Goal: Task Accomplishment & Management: Use online tool/utility

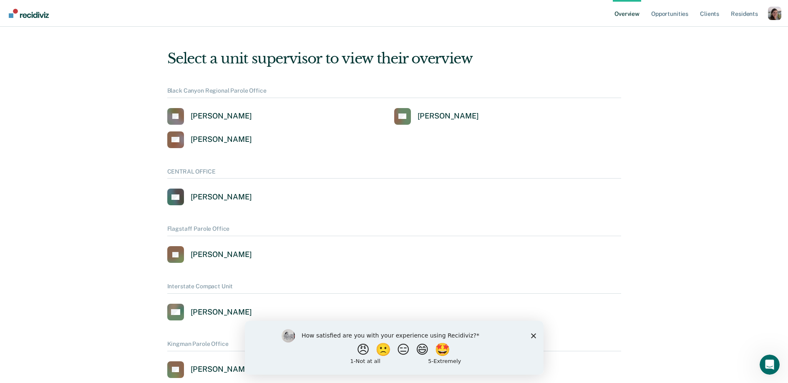
click at [534, 336] on polygon "Close survey" at bounding box center [533, 335] width 5 height 5
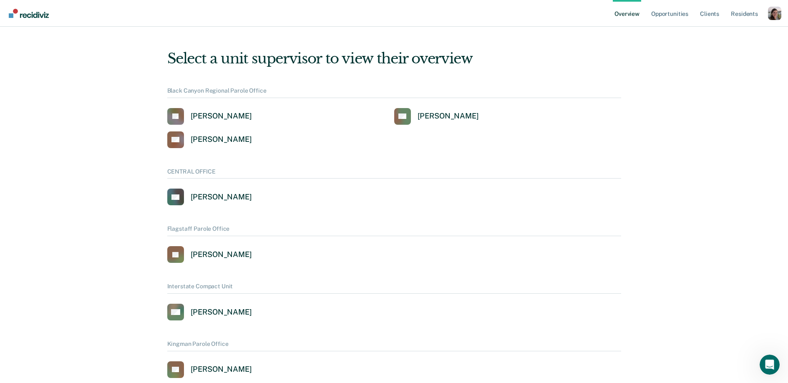
click at [766, 15] on ul "Overview Opportunities Client s Resident s" at bounding box center [690, 13] width 155 height 27
click at [784, 19] on div "Overview Opportunities Client s Resident s Profile How it works Log Out" at bounding box center [394, 13] width 788 height 27
click at [783, 18] on div "Overview Opportunities Client s Resident s Profile How it works Log Out" at bounding box center [394, 13] width 788 height 27
click at [781, 16] on div "Overview Opportunities Client s Resident s Profile How it works Log Out" at bounding box center [394, 13] width 788 height 27
click at [779, 15] on div "Profile dropdown button" at bounding box center [774, 13] width 13 height 13
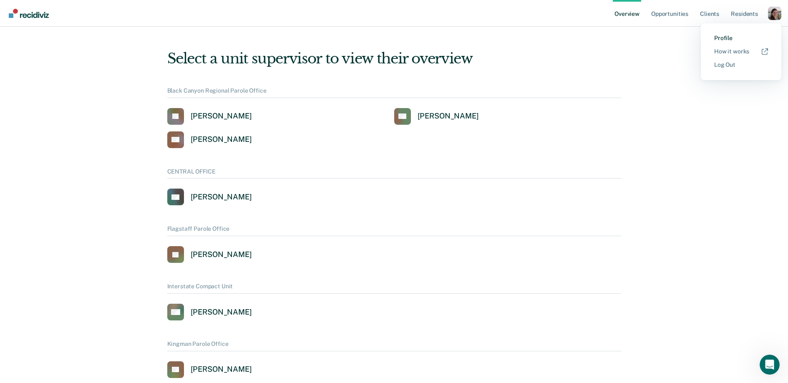
click at [733, 35] on link "Profile" at bounding box center [741, 38] width 54 height 7
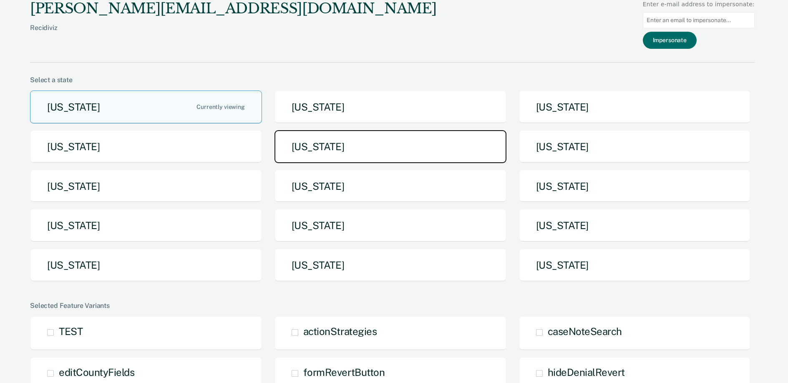
click at [384, 154] on button "[US_STATE]" at bounding box center [391, 146] width 232 height 33
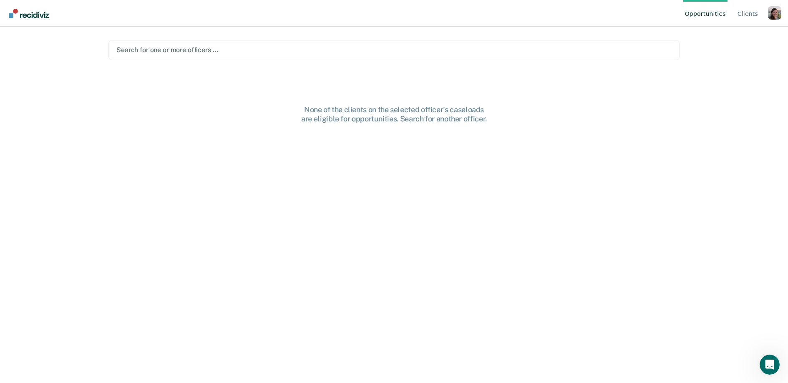
click at [772, 12] on div "Profile dropdown button" at bounding box center [774, 12] width 13 height 13
click at [735, 38] on link "Profile" at bounding box center [741, 38] width 54 height 7
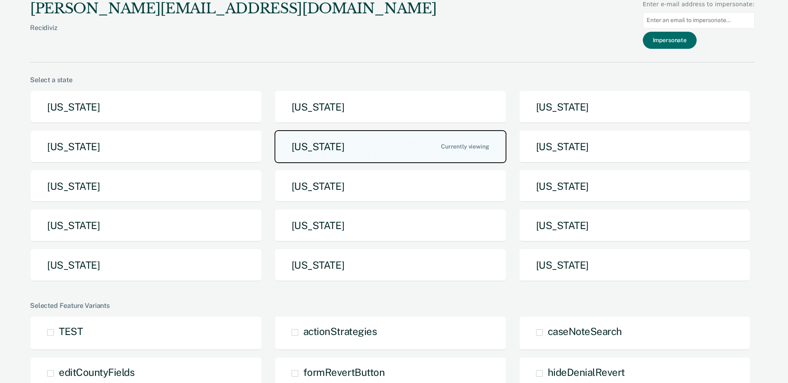
click at [368, 160] on button "[US_STATE]" at bounding box center [391, 146] width 232 height 33
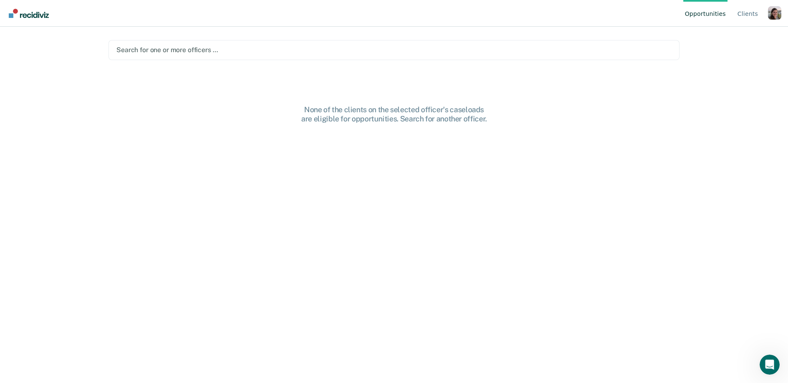
click at [514, 48] on div at bounding box center [393, 50] width 555 height 10
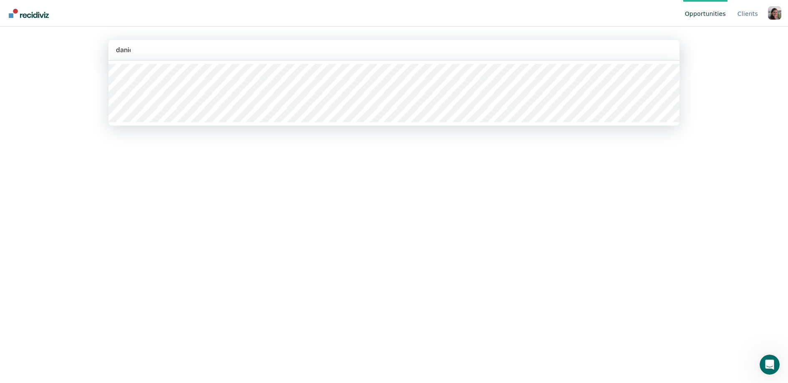
type input "daniel"
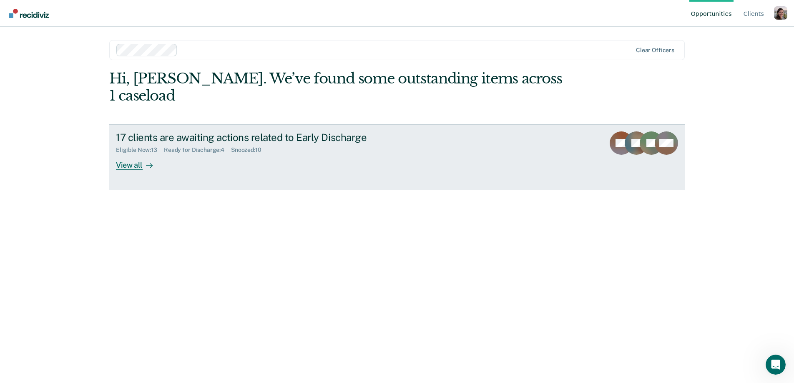
click at [152, 154] on div "View all" at bounding box center [139, 162] width 47 height 16
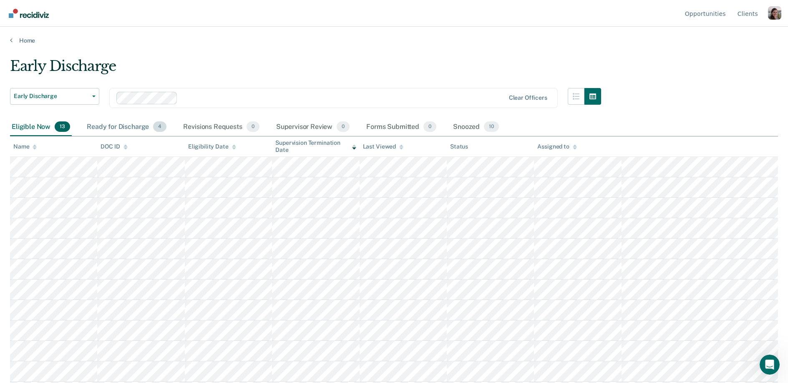
click at [138, 124] on div "Ready for Discharge 4" at bounding box center [126, 127] width 83 height 18
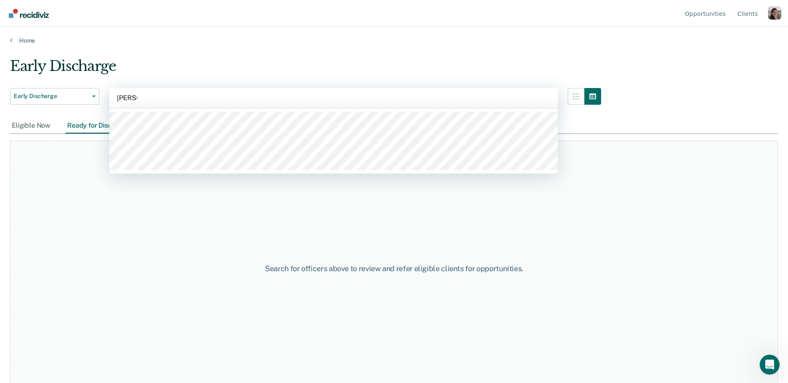
type input "dustin"
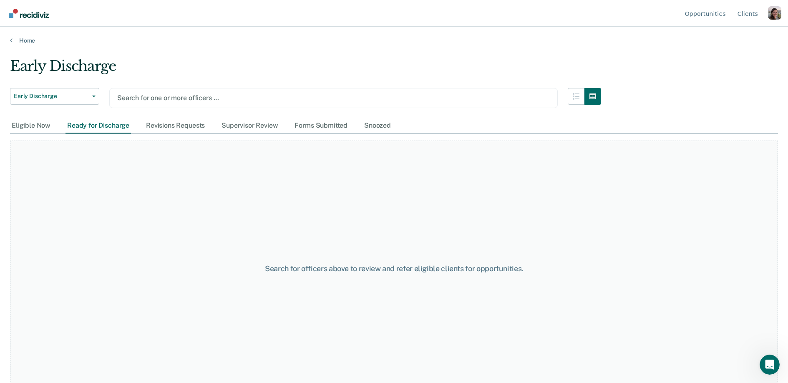
click at [773, 15] on div "Profile dropdown button" at bounding box center [774, 12] width 13 height 13
click at [737, 38] on link "Profile" at bounding box center [741, 38] width 54 height 7
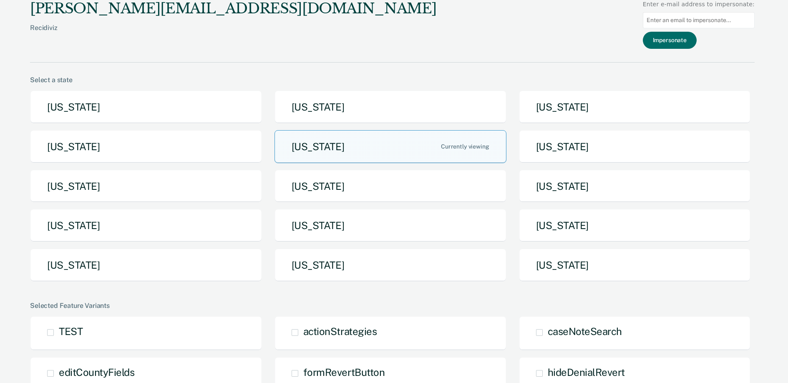
click at [681, 20] on input at bounding box center [699, 20] width 112 height 16
paste input "dustin.briscoe@iowa.gov"
type input "dustin.briscoe@iowa.gov"
click at [680, 38] on button "Impersonate" at bounding box center [670, 40] width 54 height 17
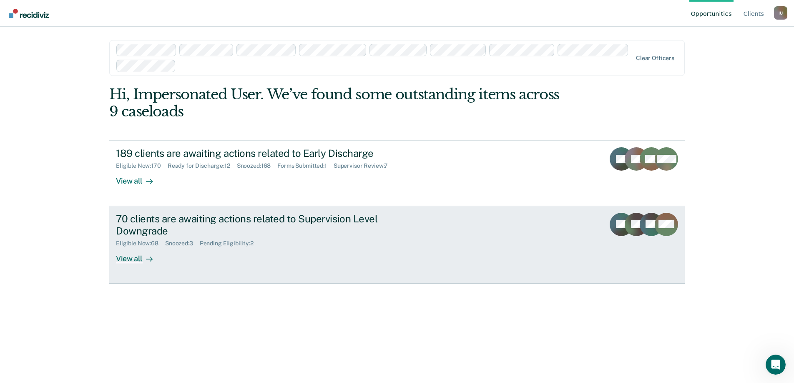
click at [139, 261] on div "View all" at bounding box center [139, 255] width 47 height 16
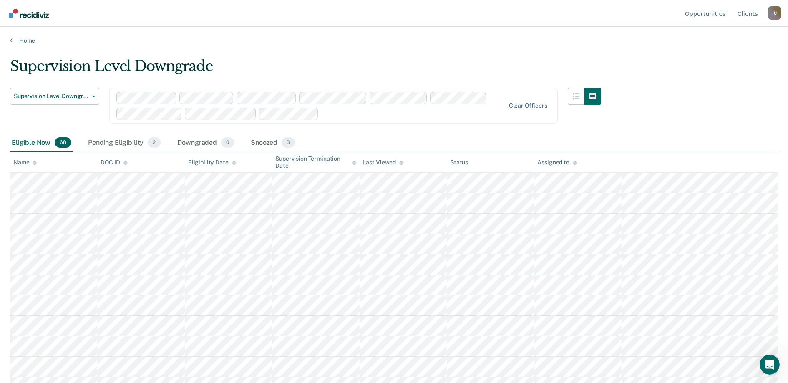
click at [272, 60] on div "Supervision Level Downgrade" at bounding box center [305, 70] width 591 height 24
click at [14, 40] on link "Home" at bounding box center [394, 41] width 768 height 8
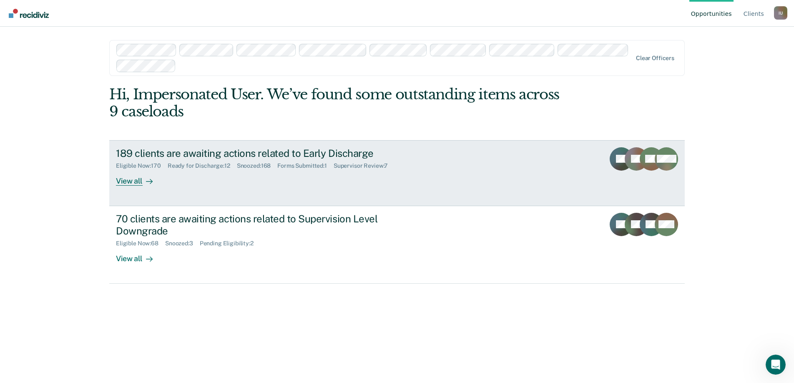
click at [134, 178] on div "View all" at bounding box center [139, 177] width 47 height 16
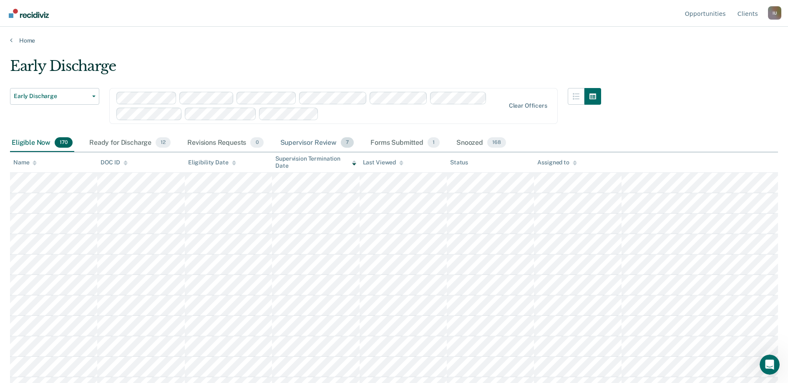
click at [300, 141] on div "Supervisor Review 7" at bounding box center [317, 143] width 77 height 18
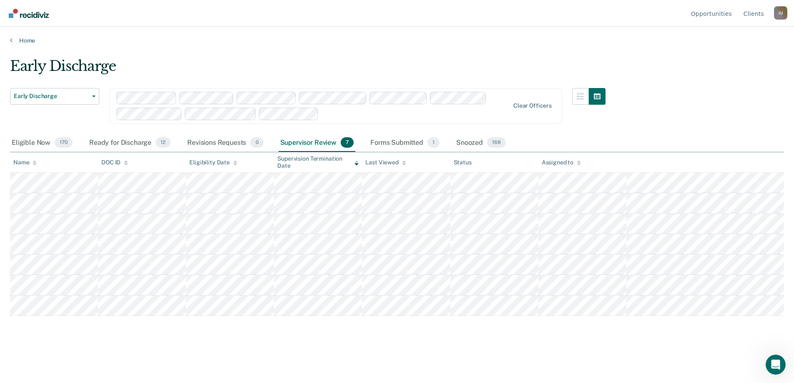
click at [658, 129] on div "Early Discharge Early Discharge Early Discharge Supervision Level Downgrade Cle…" at bounding box center [397, 189] width 774 height 263
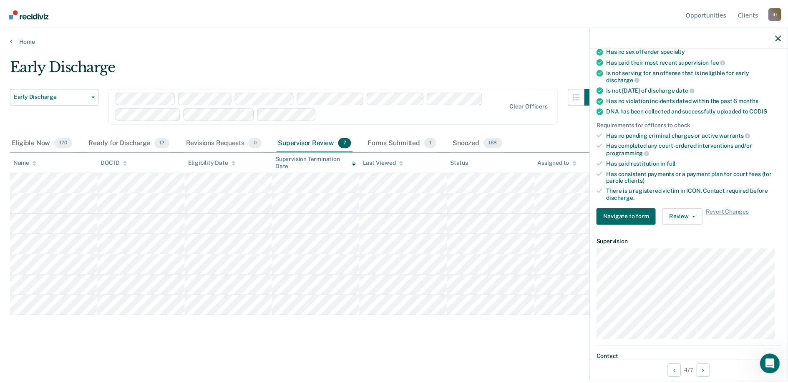
scroll to position [160, 0]
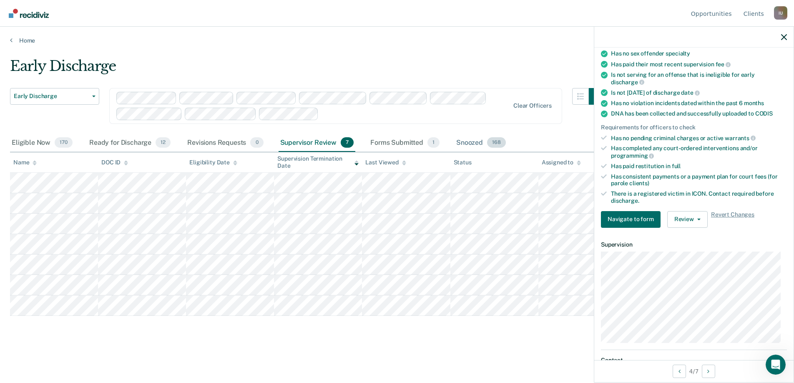
click at [471, 143] on div "Snoozed 168" at bounding box center [481, 143] width 53 height 18
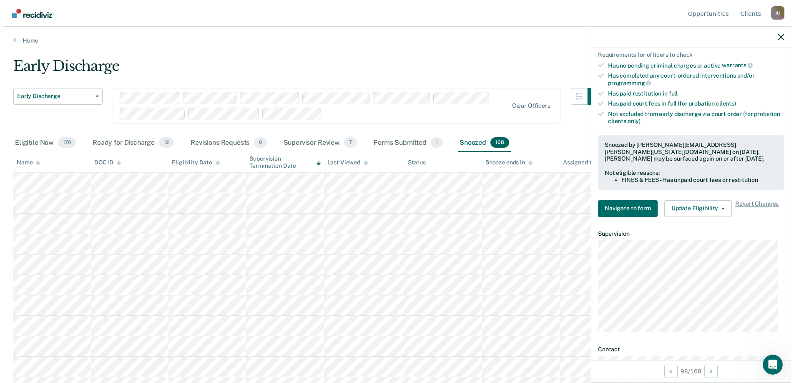
scroll to position [198, 0]
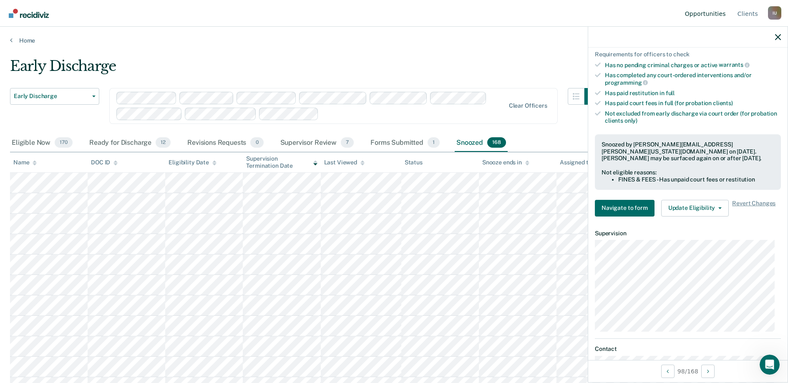
drag, startPoint x: 455, startPoint y: 56, endPoint x: 700, endPoint y: 0, distance: 250.9
click at [466, 52] on main "Early Discharge Early Discharge Early Discharge Supervision Level Downgrade Cle…" at bounding box center [394, 212] width 788 height 336
click at [779, 40] on div at bounding box center [687, 37] width 199 height 21
click at [777, 38] on icon "button" at bounding box center [778, 37] width 6 height 6
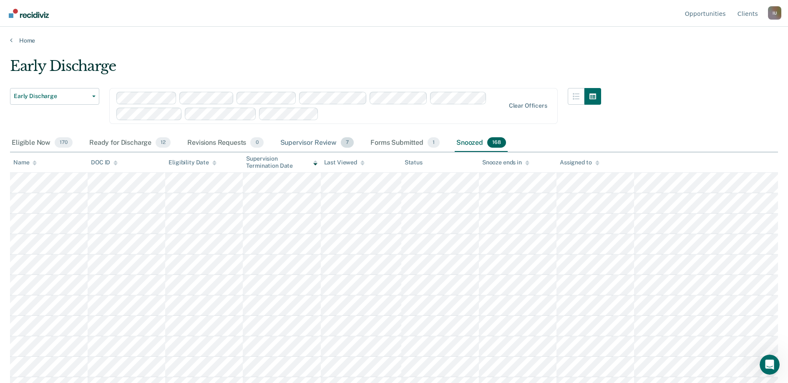
click at [308, 140] on div "Supervisor Review 7" at bounding box center [317, 143] width 77 height 18
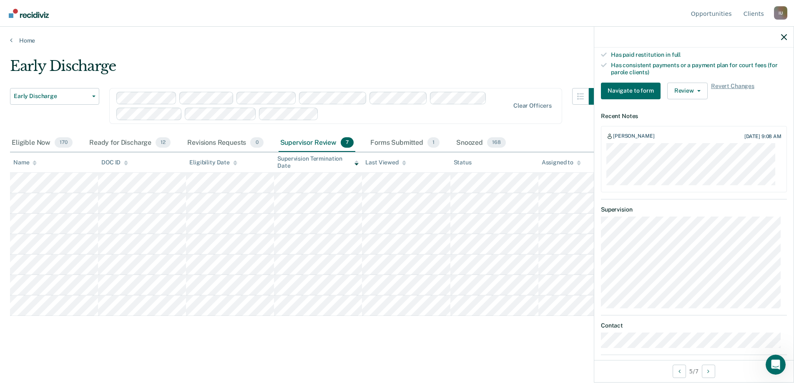
scroll to position [304, 0]
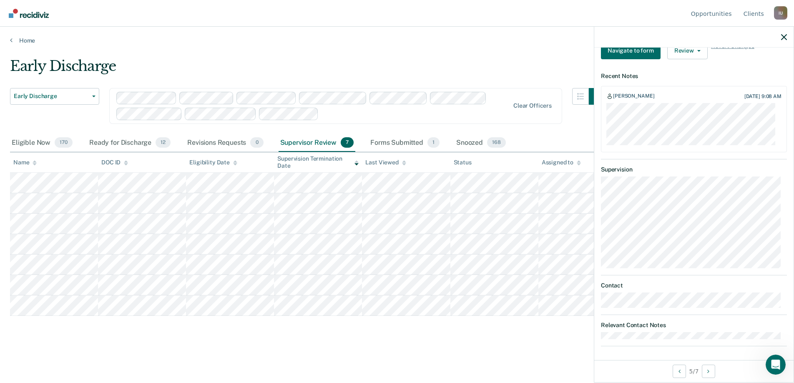
click at [523, 353] on main "Early Discharge Early Discharge Early Discharge Supervision Level Downgrade Cle…" at bounding box center [397, 212] width 794 height 336
click at [786, 38] on icon "button" at bounding box center [784, 37] width 6 height 6
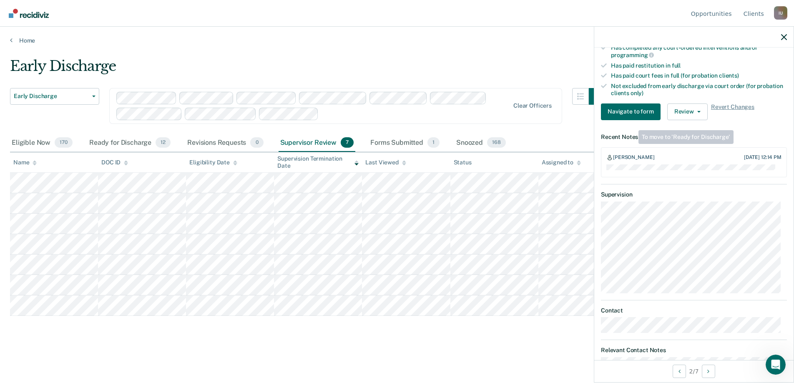
scroll to position [246, 0]
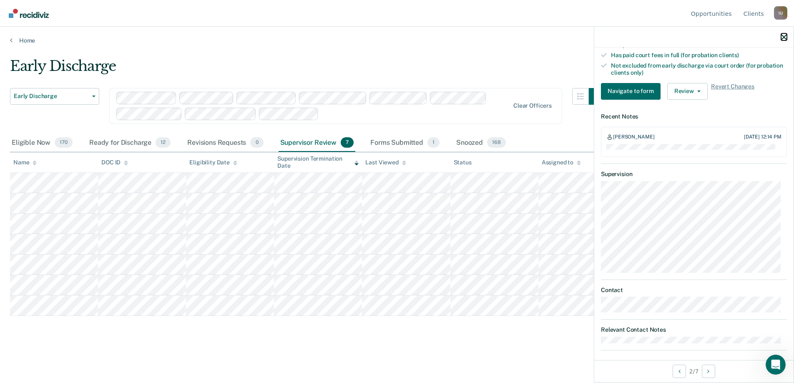
click at [784, 38] on icon "button" at bounding box center [784, 37] width 6 height 6
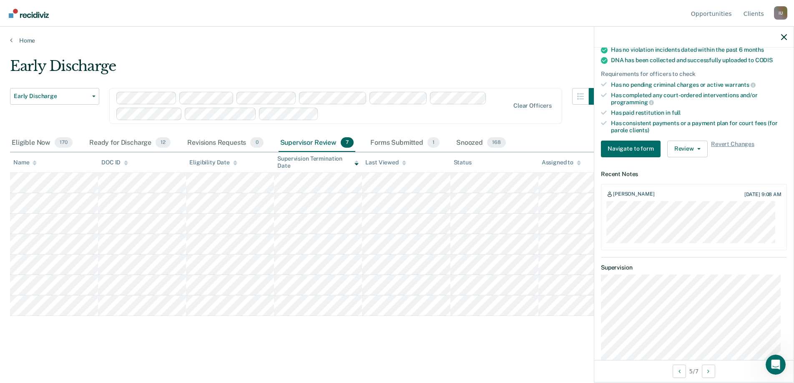
scroll to position [222, 0]
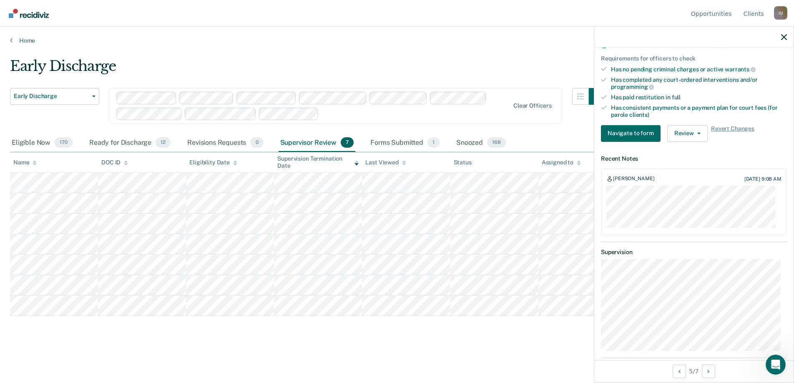
drag, startPoint x: 606, startPoint y: 186, endPoint x: 770, endPoint y: 226, distance: 168.7
click at [770, 226] on div "Katie Detrick Sep 3, 2025 9:08 AM" at bounding box center [694, 202] width 186 height 66
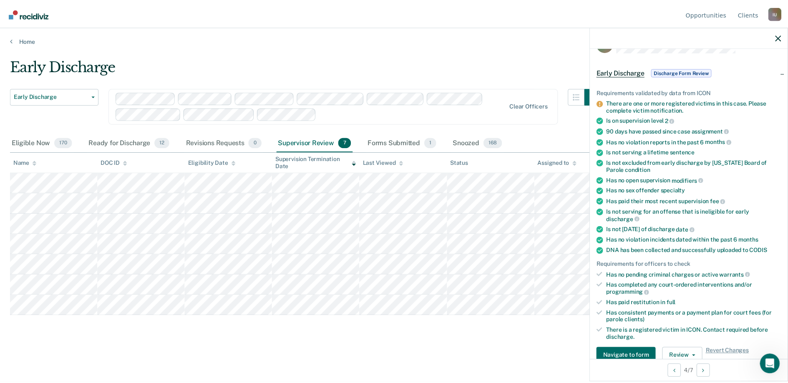
scroll to position [0, 0]
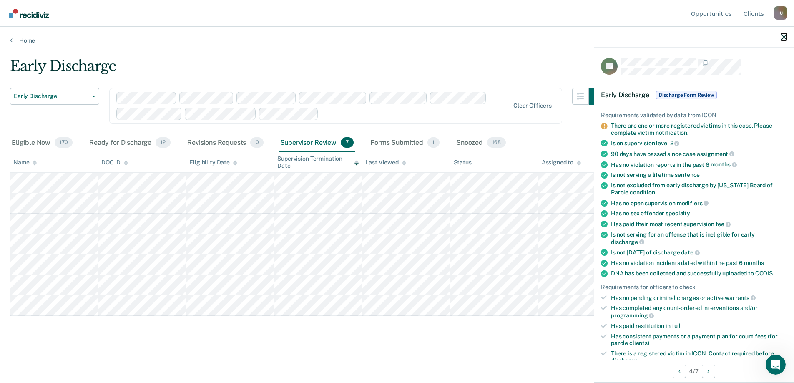
click at [783, 38] on icon "button" at bounding box center [784, 37] width 6 height 6
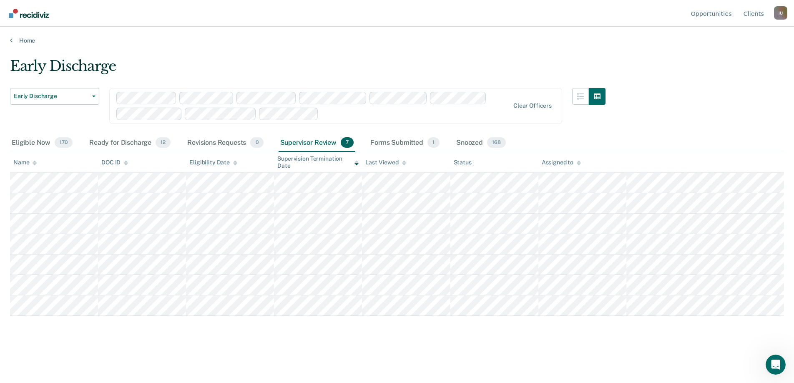
click at [381, 48] on main "Early Discharge Early Discharge Early Discharge Supervision Level Downgrade Cle…" at bounding box center [397, 212] width 794 height 336
click at [402, 63] on div "Early Discharge" at bounding box center [308, 70] width 596 height 24
click at [389, 50] on main "Early Discharge Early Discharge Early Discharge Supervision Level Downgrade Cle…" at bounding box center [397, 212] width 794 height 336
click at [391, 51] on main "Early Discharge Early Discharge Early Discharge Supervision Level Downgrade Cle…" at bounding box center [397, 212] width 794 height 336
click at [359, 70] on div "Early Discharge" at bounding box center [308, 70] width 596 height 24
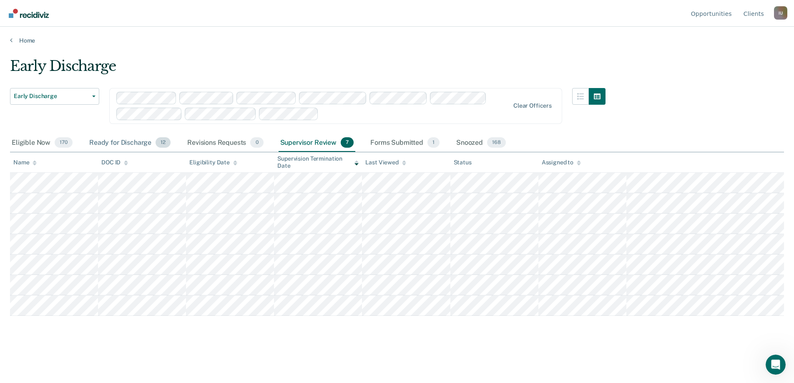
click at [128, 139] on div "Ready for Discharge 12" at bounding box center [130, 143] width 85 height 18
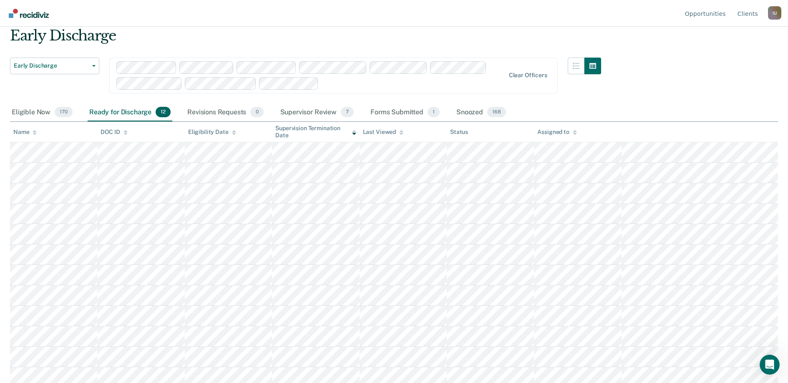
scroll to position [35, 0]
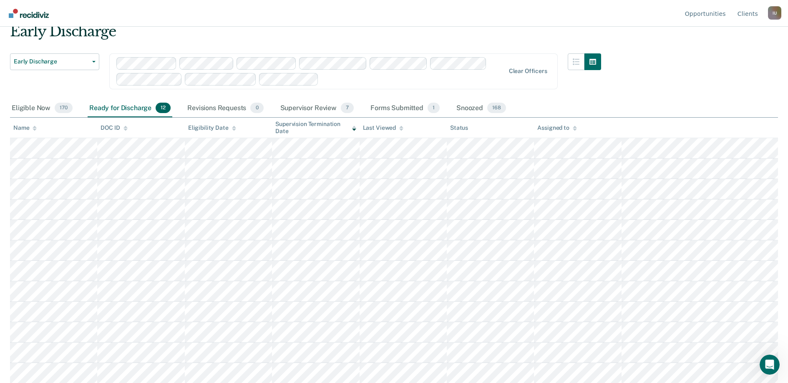
click at [400, 131] on th "Last Viewed" at bounding box center [403, 128] width 87 height 20
click at [402, 129] on icon at bounding box center [401, 128] width 4 height 5
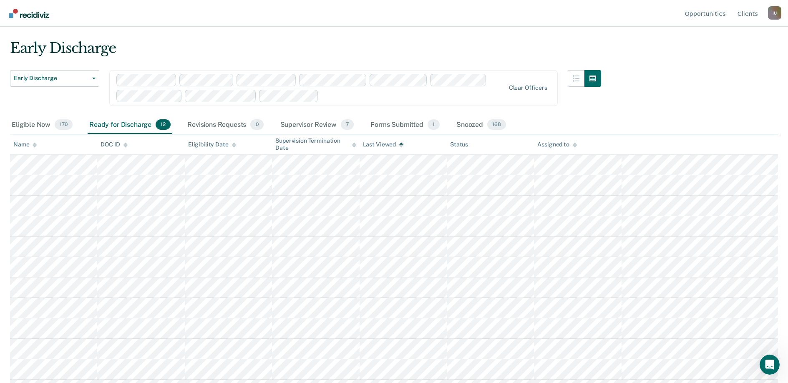
scroll to position [0, 0]
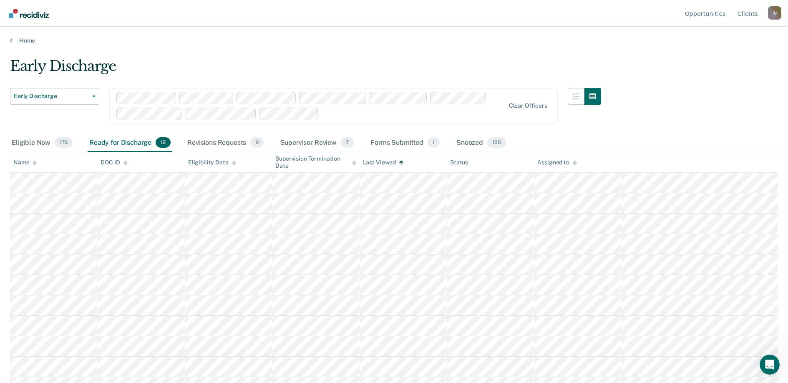
click at [347, 53] on main "Early Discharge Early Discharge Early Discharge Supervision Level Downgrade Cle…" at bounding box center [394, 212] width 788 height 336
click at [348, 62] on div "Early Discharge" at bounding box center [305, 70] width 591 height 24
click at [348, 69] on div "Early Discharge" at bounding box center [305, 70] width 591 height 24
click at [388, 4] on nav "Opportunities Client s Impersonated User I U Profile How it works Log Out" at bounding box center [394, 13] width 775 height 26
click at [680, 83] on div "Early Discharge Early Discharge Early Discharge Supervision Level Downgrade Cle…" at bounding box center [394, 189] width 768 height 263
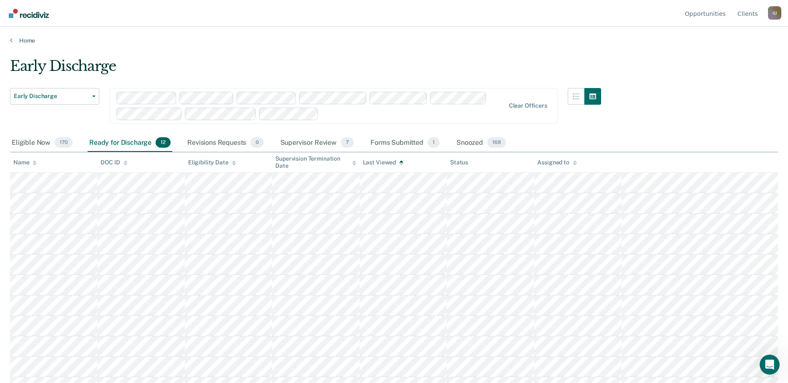
click at [680, 96] on div "Early Discharge Early Discharge Early Discharge Supervision Level Downgrade Cle…" at bounding box center [394, 189] width 768 height 263
click at [651, 74] on div "Early Discharge Early Discharge Early Discharge Supervision Level Downgrade Cle…" at bounding box center [394, 189] width 768 height 263
click at [776, 20] on div "Impersonated User I U Profile How it works Log Out" at bounding box center [774, 14] width 13 height 16
click at [777, 16] on div "I U" at bounding box center [774, 12] width 13 height 13
click at [727, 43] on button "Profile" at bounding box center [741, 38] width 81 height 13
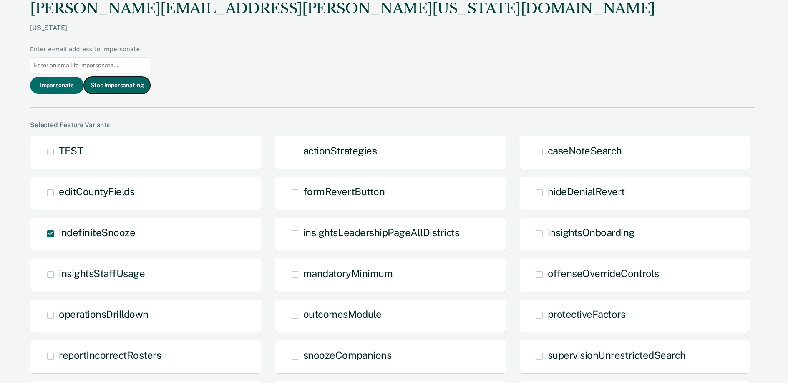
click at [150, 77] on button "Stop Impersonating" at bounding box center [117, 85] width 66 height 17
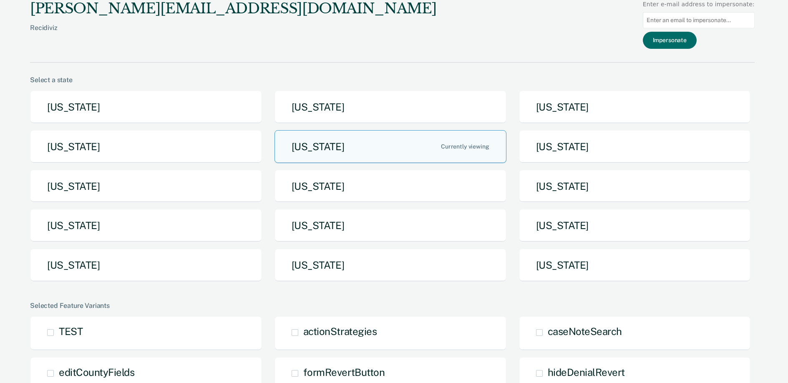
click at [295, 32] on div "[PERSON_NAME][EMAIL_ADDRESS][DOMAIN_NAME] Recidiviz Enter e-mail address to imp…" at bounding box center [392, 31] width 725 height 63
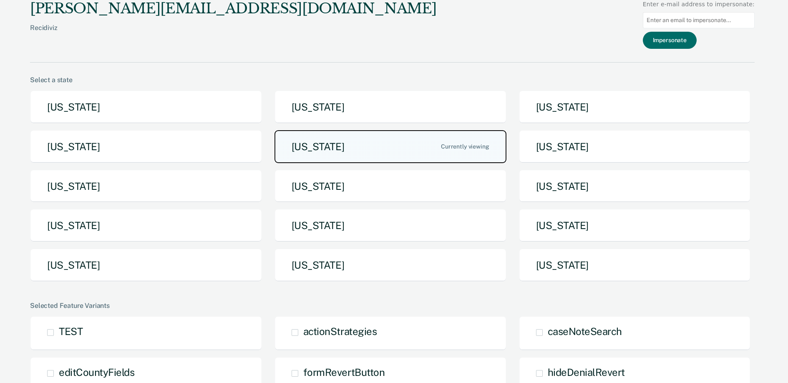
click at [316, 154] on button "[US_STATE]" at bounding box center [391, 146] width 232 height 33
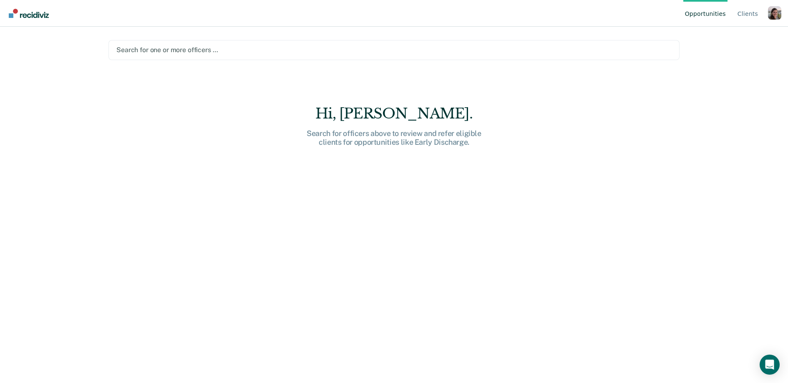
click at [234, 50] on div at bounding box center [393, 50] width 555 height 10
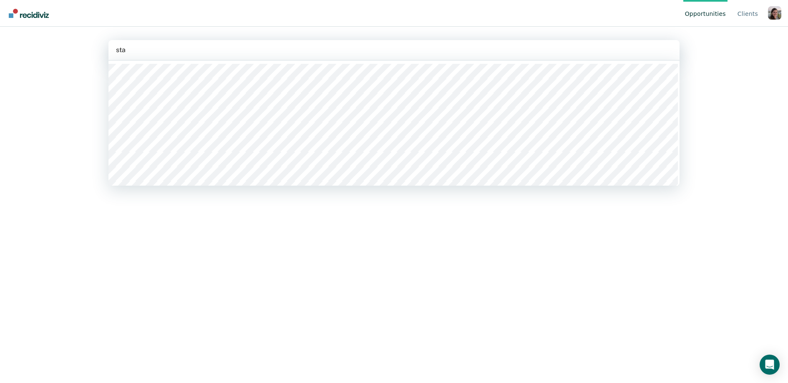
type input "stac"
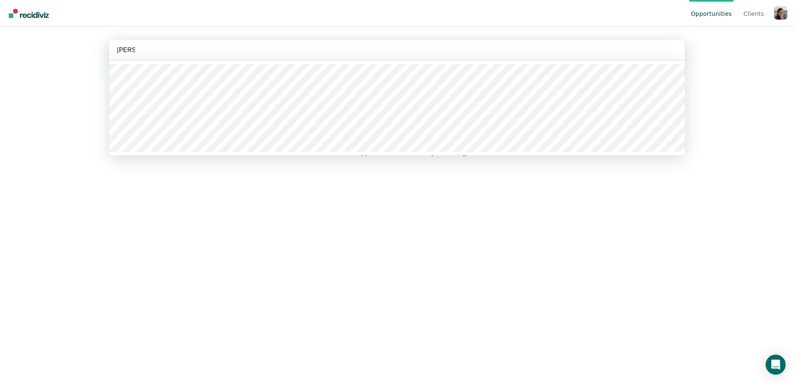
type input "[PERSON_NAME] o"
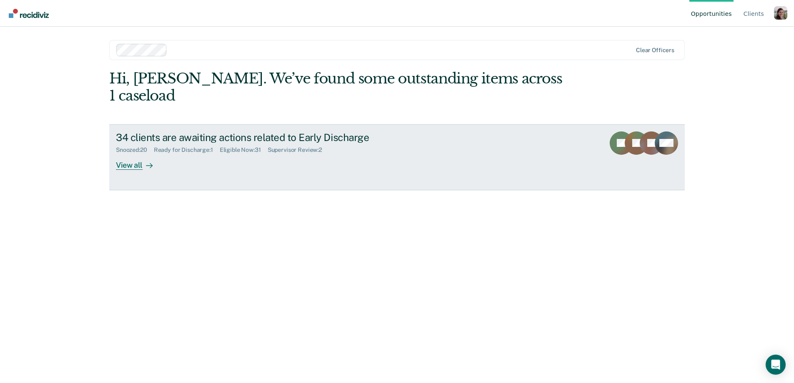
click at [126, 154] on div "View all" at bounding box center [139, 162] width 47 height 16
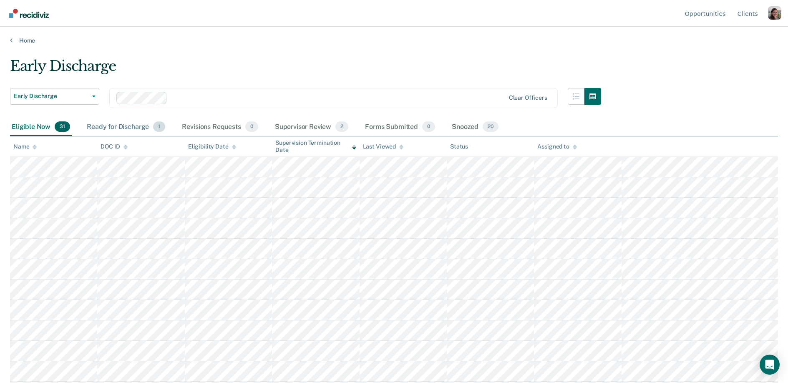
click at [122, 128] on div "Ready for Discharge 1" at bounding box center [126, 127] width 82 height 18
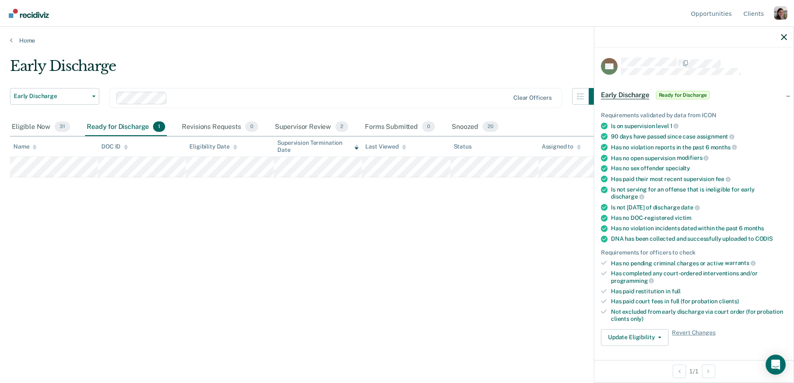
click at [510, 281] on div "Early Discharge Early Discharge Early Discharge Clear officers Eligible Now 31 …" at bounding box center [397, 189] width 774 height 263
click at [781, 38] on icon "button" at bounding box center [784, 37] width 6 height 6
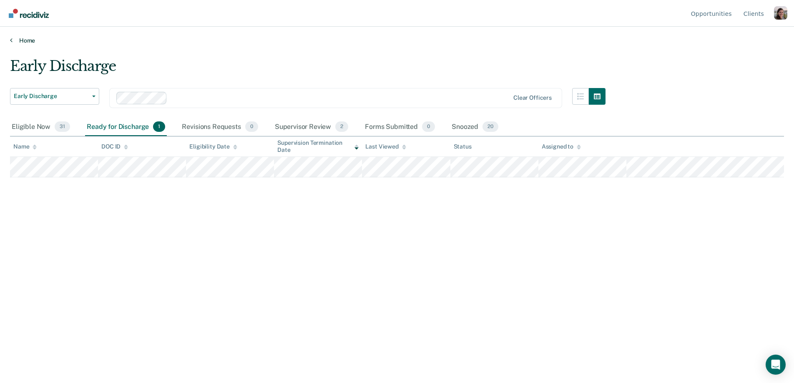
click at [316, 43] on link "Home" at bounding box center [397, 41] width 774 height 8
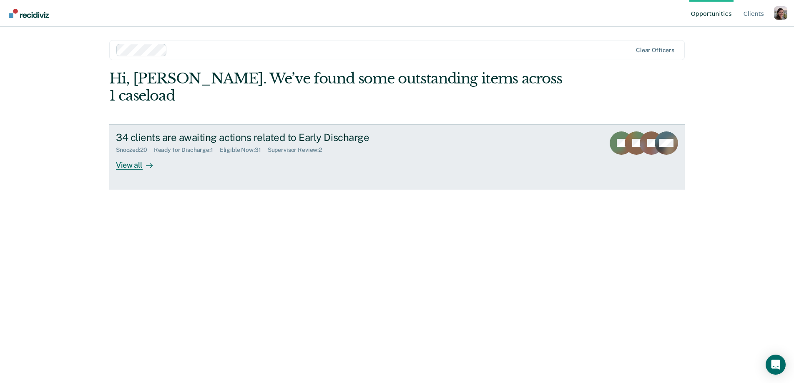
click at [153, 154] on div "View all" at bounding box center [139, 162] width 47 height 16
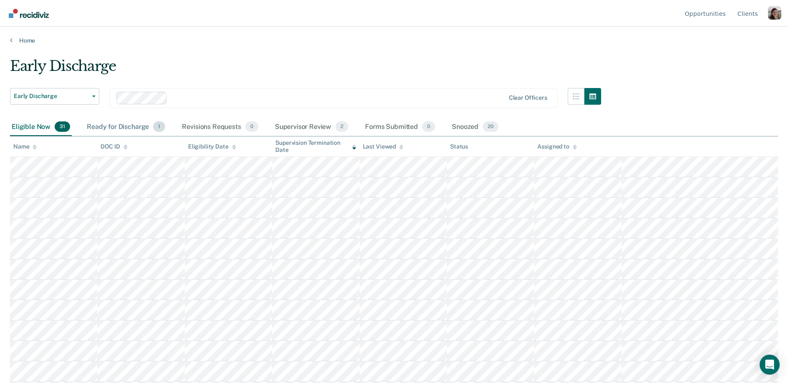
click at [139, 124] on div "Ready for Discharge 1" at bounding box center [126, 127] width 82 height 18
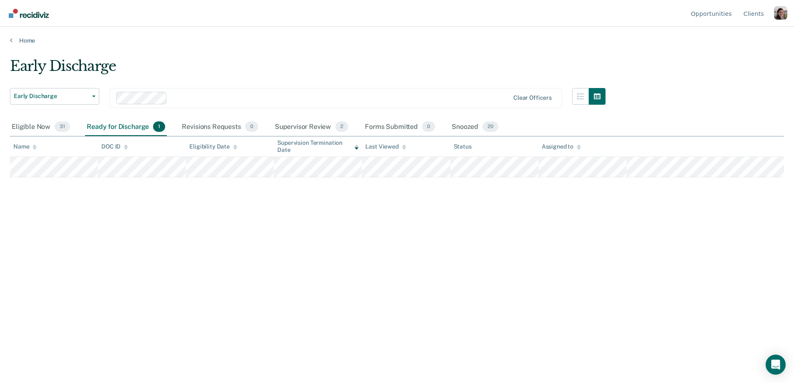
click at [348, 73] on div "Early Discharge" at bounding box center [308, 70] width 596 height 24
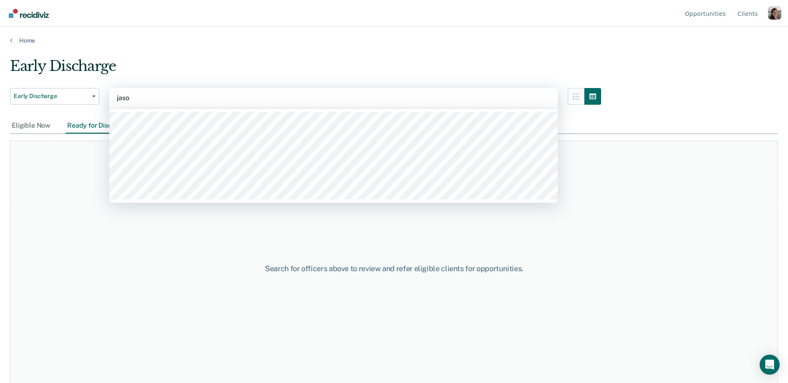
type input "[PERSON_NAME]"
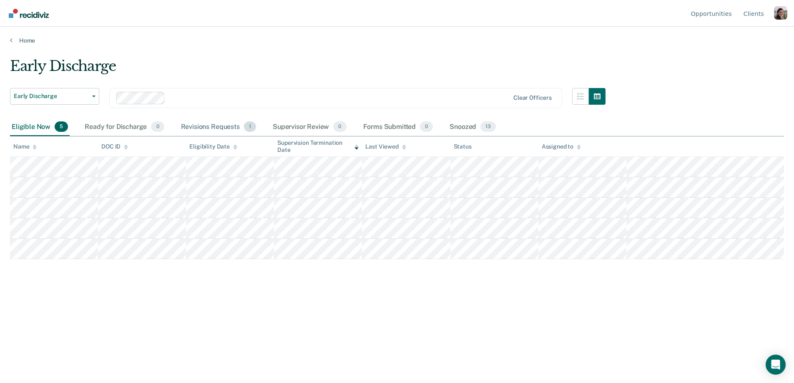
click at [205, 117] on div "Early Discharge Early Discharge Clear officers" at bounding box center [308, 103] width 596 height 30
click at [197, 125] on div "Revisions Requests 1" at bounding box center [218, 127] width 78 height 18
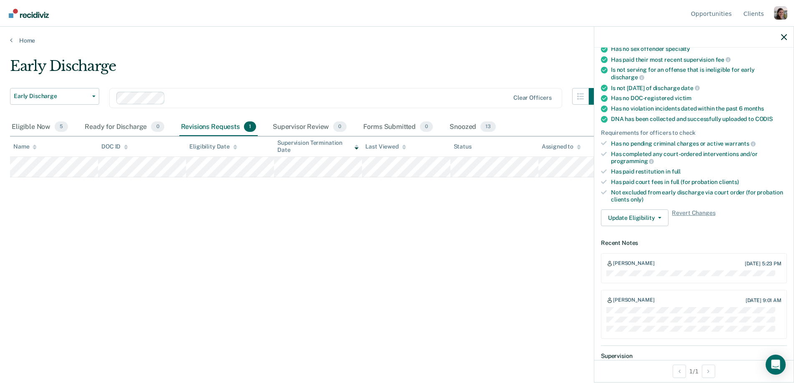
scroll to position [139, 0]
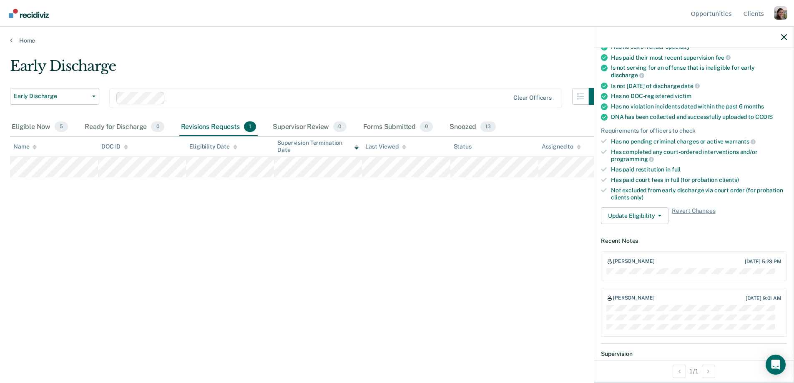
click at [600, 303] on div "RJ Early Discharge Action Plan Review Requirements validated by data from ICON …" at bounding box center [694, 204] width 199 height 313
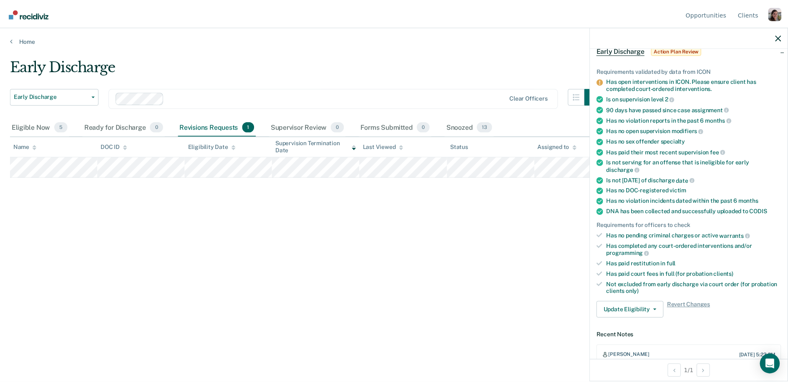
scroll to position [155, 0]
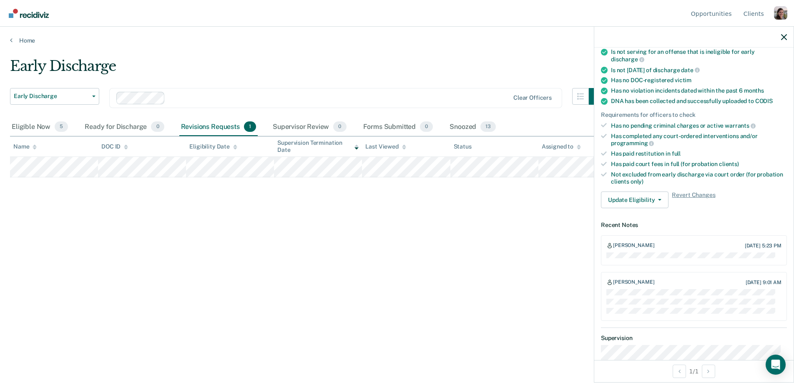
drag, startPoint x: 655, startPoint y: 240, endPoint x: 609, endPoint y: 242, distance: 46.8
click at [608, 242] on div "[PERSON_NAME] [DATE] 5:23 PM" at bounding box center [694, 245] width 175 height 7
click at [629, 242] on div "[PERSON_NAME]" at bounding box center [633, 245] width 41 height 7
click at [629, 245] on div "[PERSON_NAME]" at bounding box center [633, 245] width 41 height 7
click at [628, 245] on div "[PERSON_NAME]" at bounding box center [633, 245] width 41 height 7
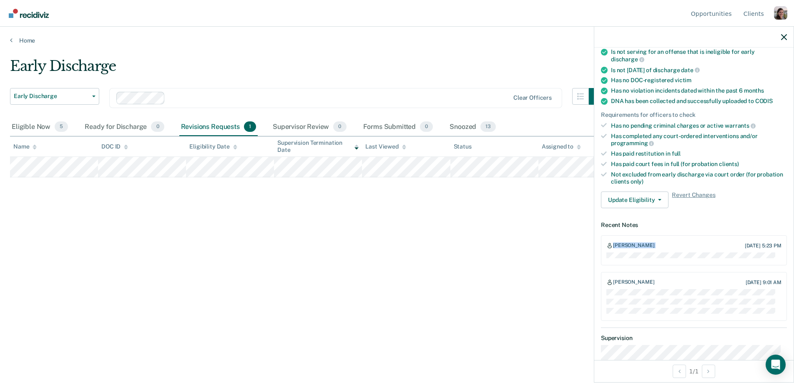
click at [628, 245] on div "[PERSON_NAME]" at bounding box center [633, 245] width 41 height 7
click at [783, 16] on div "Profile dropdown button" at bounding box center [780, 12] width 13 height 13
click at [733, 43] on button "Profile" at bounding box center [747, 38] width 81 height 13
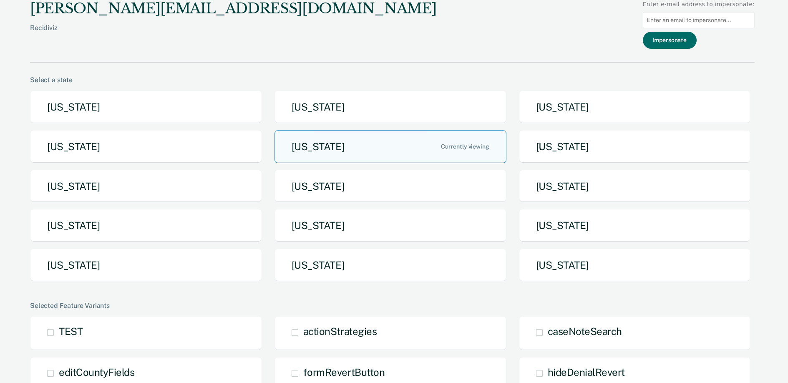
click at [676, 20] on input at bounding box center [699, 20] width 112 height 16
paste input "[PERSON_NAME][EMAIL_ADDRESS][PERSON_NAME][US_STATE][DOMAIN_NAME]"
type input "[PERSON_NAME][EMAIL_ADDRESS][PERSON_NAME][US_STATE][DOMAIN_NAME]"
click at [678, 42] on button "Impersonate" at bounding box center [670, 40] width 54 height 17
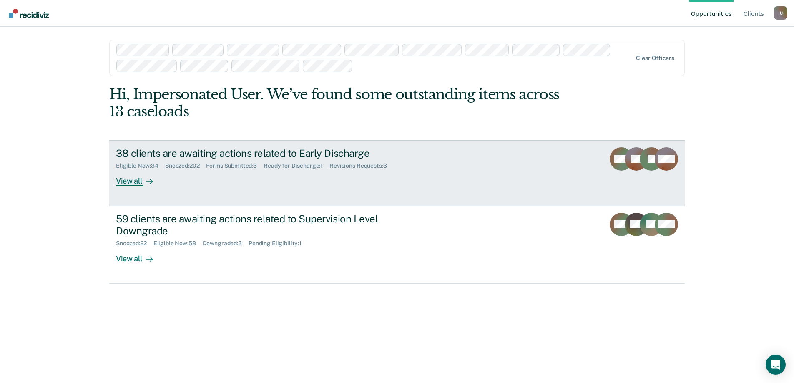
click at [149, 181] on icon at bounding box center [149, 181] width 7 height 7
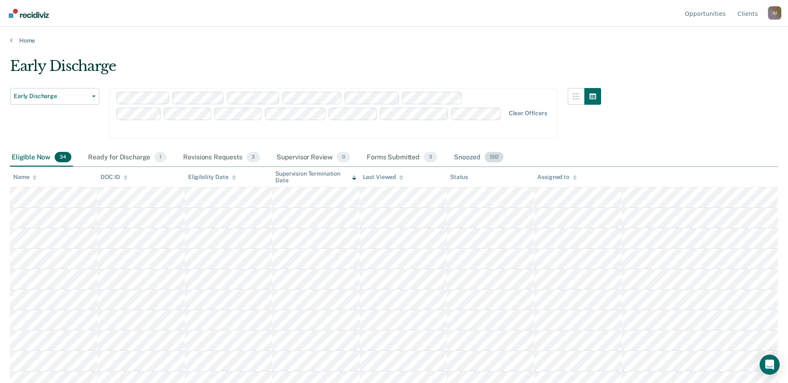
click at [468, 149] on div "Snoozed 202" at bounding box center [478, 158] width 53 height 18
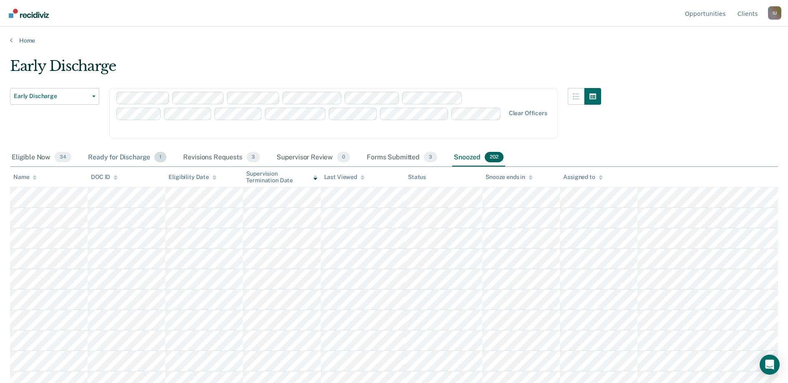
click at [131, 149] on div "Ready for Discharge 1" at bounding box center [127, 158] width 82 height 18
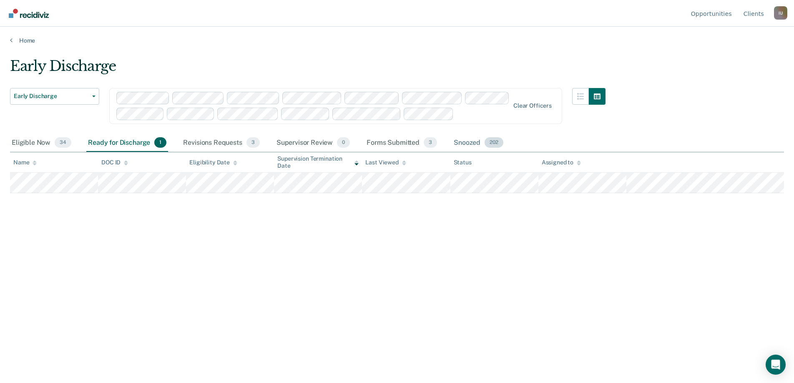
click at [457, 143] on div "Snoozed 202" at bounding box center [478, 143] width 53 height 18
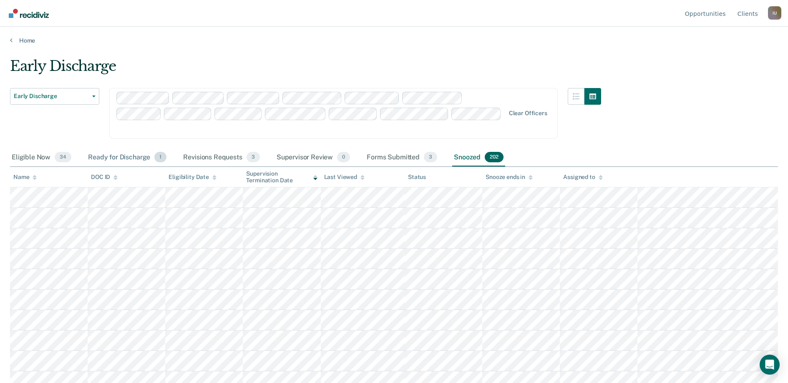
click at [127, 149] on div "Ready for Discharge 1" at bounding box center [127, 158] width 82 height 18
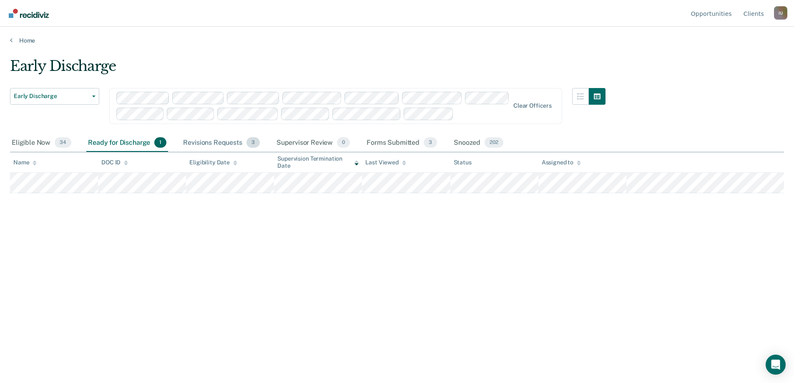
click at [231, 146] on div "Revisions Requests 3" at bounding box center [222, 143] width 80 height 18
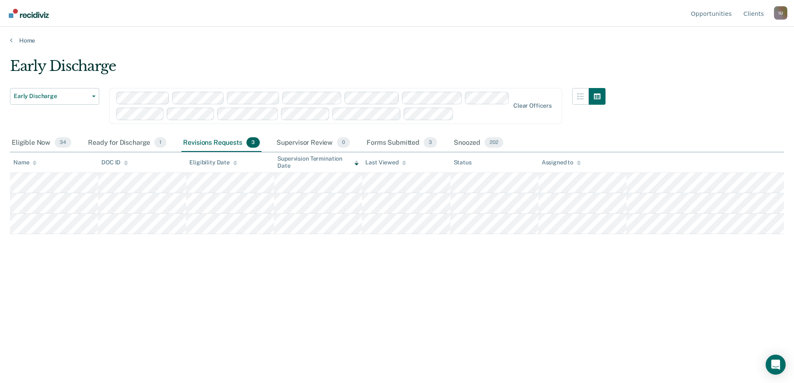
click at [287, 307] on div "Early Discharge Early Discharge Early Discharge Supervision Level Downgrade Cle…" at bounding box center [397, 189] width 774 height 263
click at [466, 145] on div "Snoozed 202" at bounding box center [478, 143] width 53 height 18
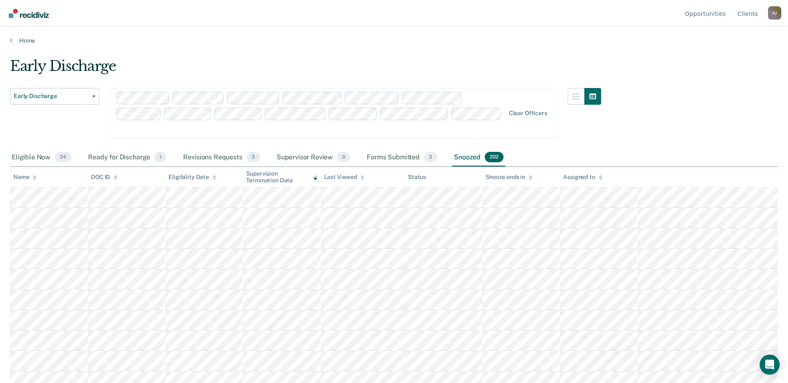
click at [569, 73] on div "Early Discharge" at bounding box center [305, 70] width 591 height 24
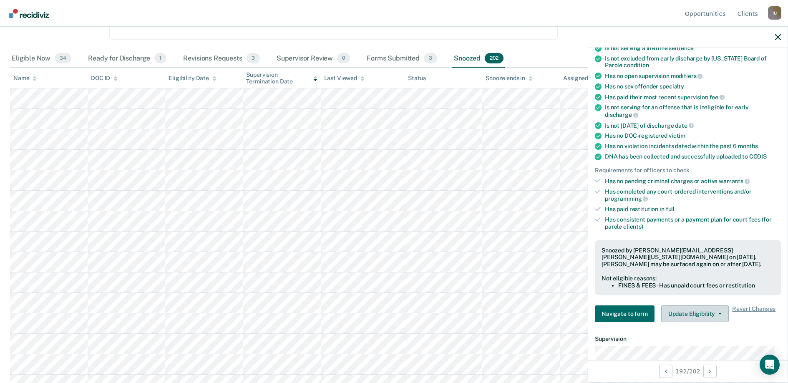
scroll to position [65, 0]
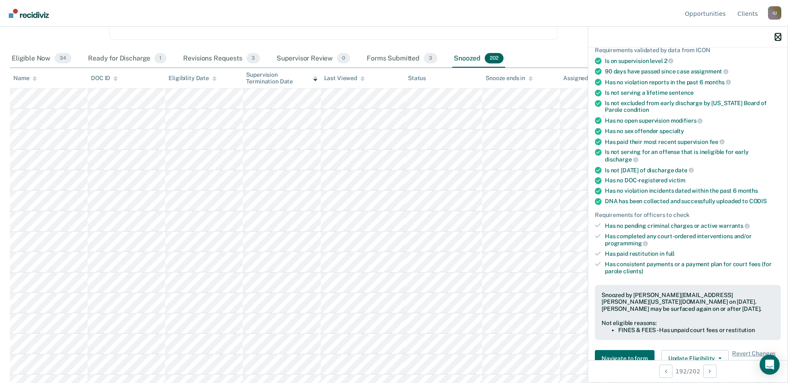
click at [777, 37] on icon "button" at bounding box center [778, 37] width 6 height 6
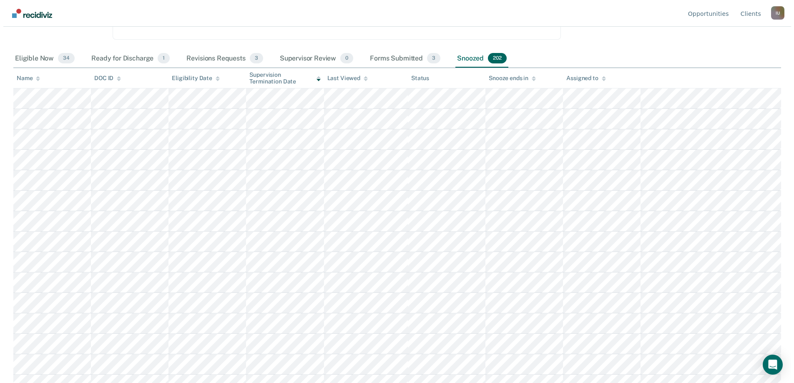
scroll to position [0, 0]
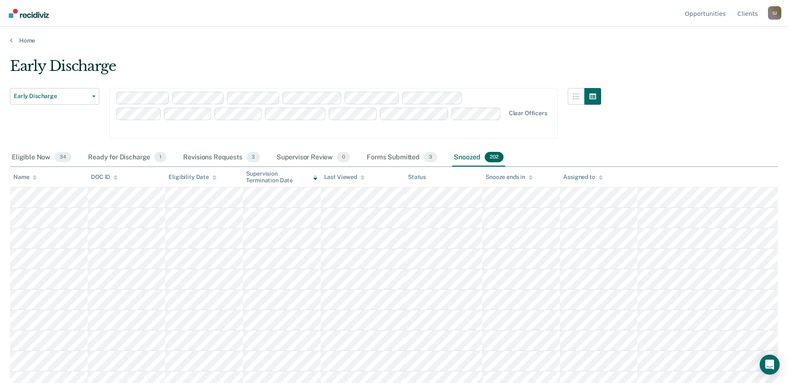
click at [474, 76] on div "Early Discharge" at bounding box center [305, 70] width 591 height 24
click at [262, 42] on link "Home" at bounding box center [394, 41] width 768 height 8
